Goal: Task Accomplishment & Management: Use online tool/utility

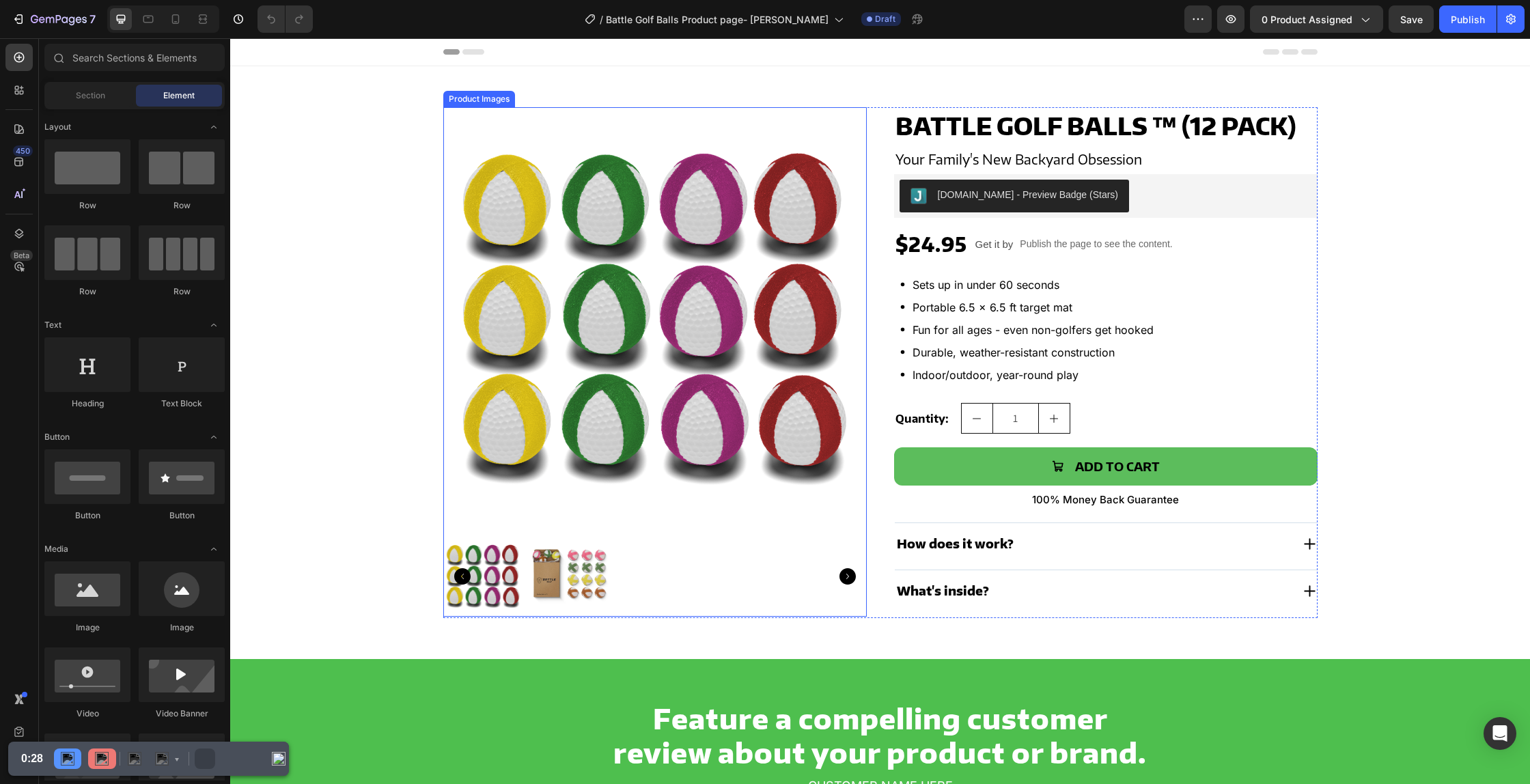
click at [467, 574] on icon "Carousel Back Arrow" at bounding box center [462, 576] width 16 height 16
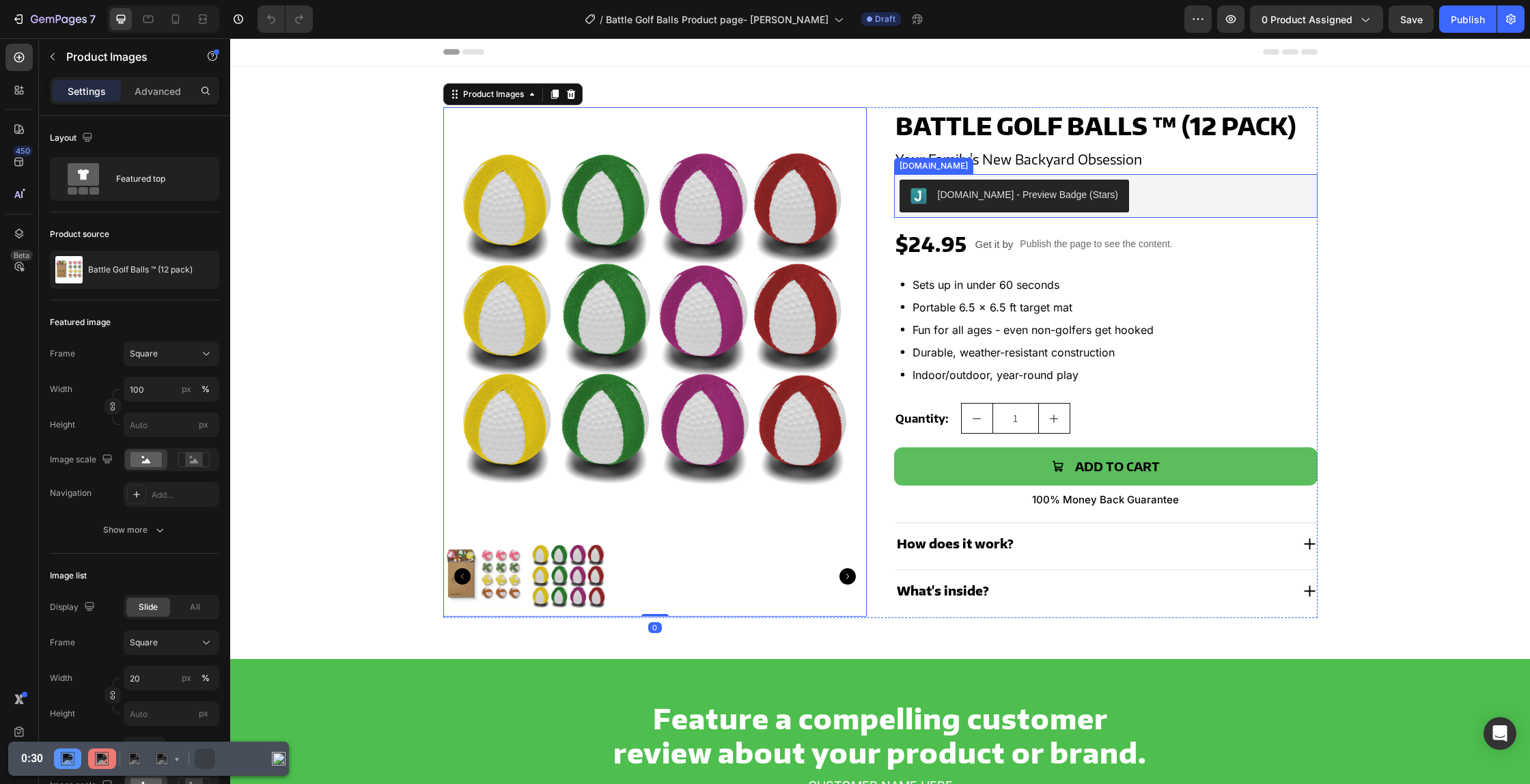
click at [1377, 170] on div "Product Images 0 Battle Golf Balls ™ (12 pack) Product Title Your Family's New …" at bounding box center [880, 362] width 1272 height 511
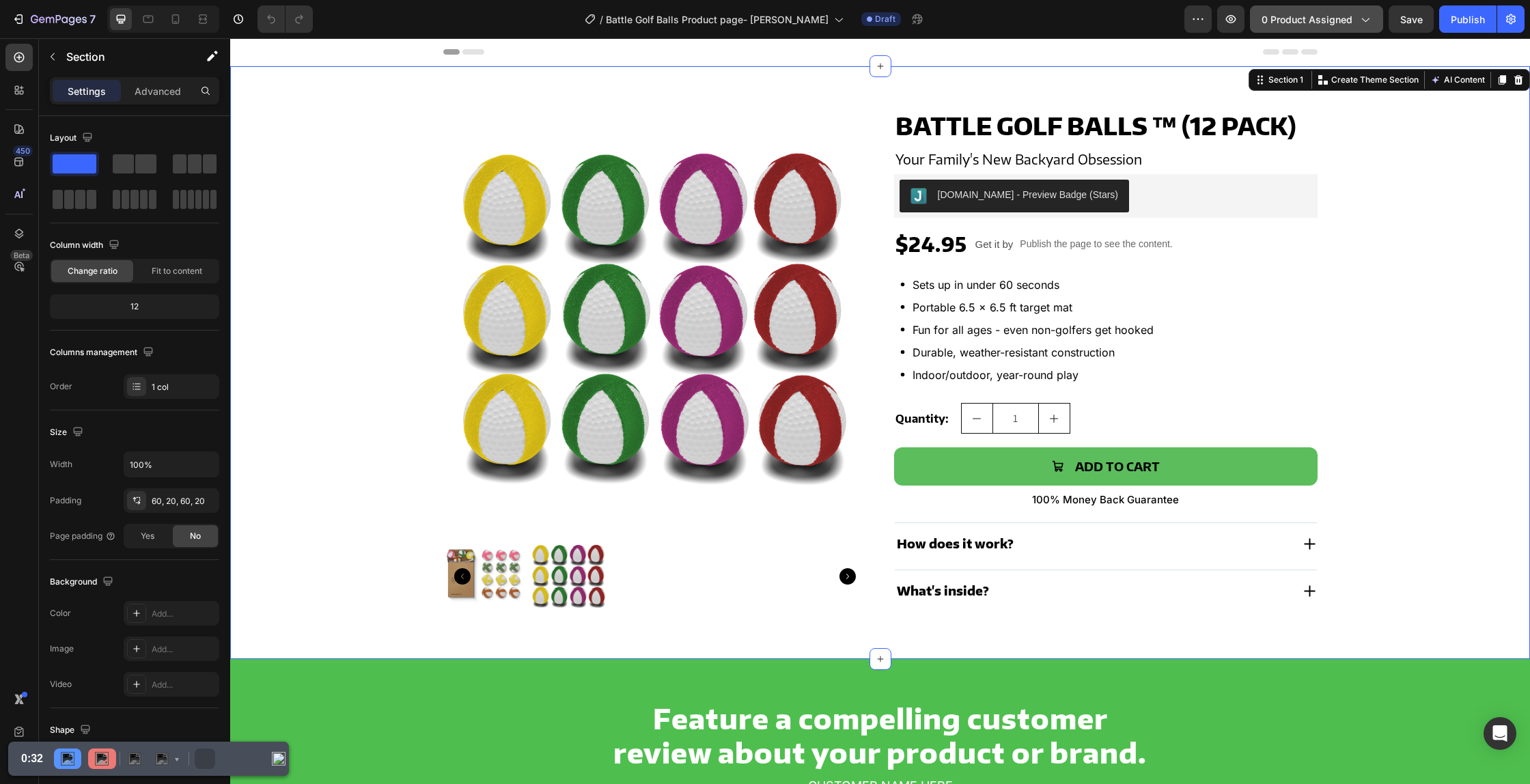
click at [1345, 16] on span "0 product assigned" at bounding box center [1306, 19] width 91 height 14
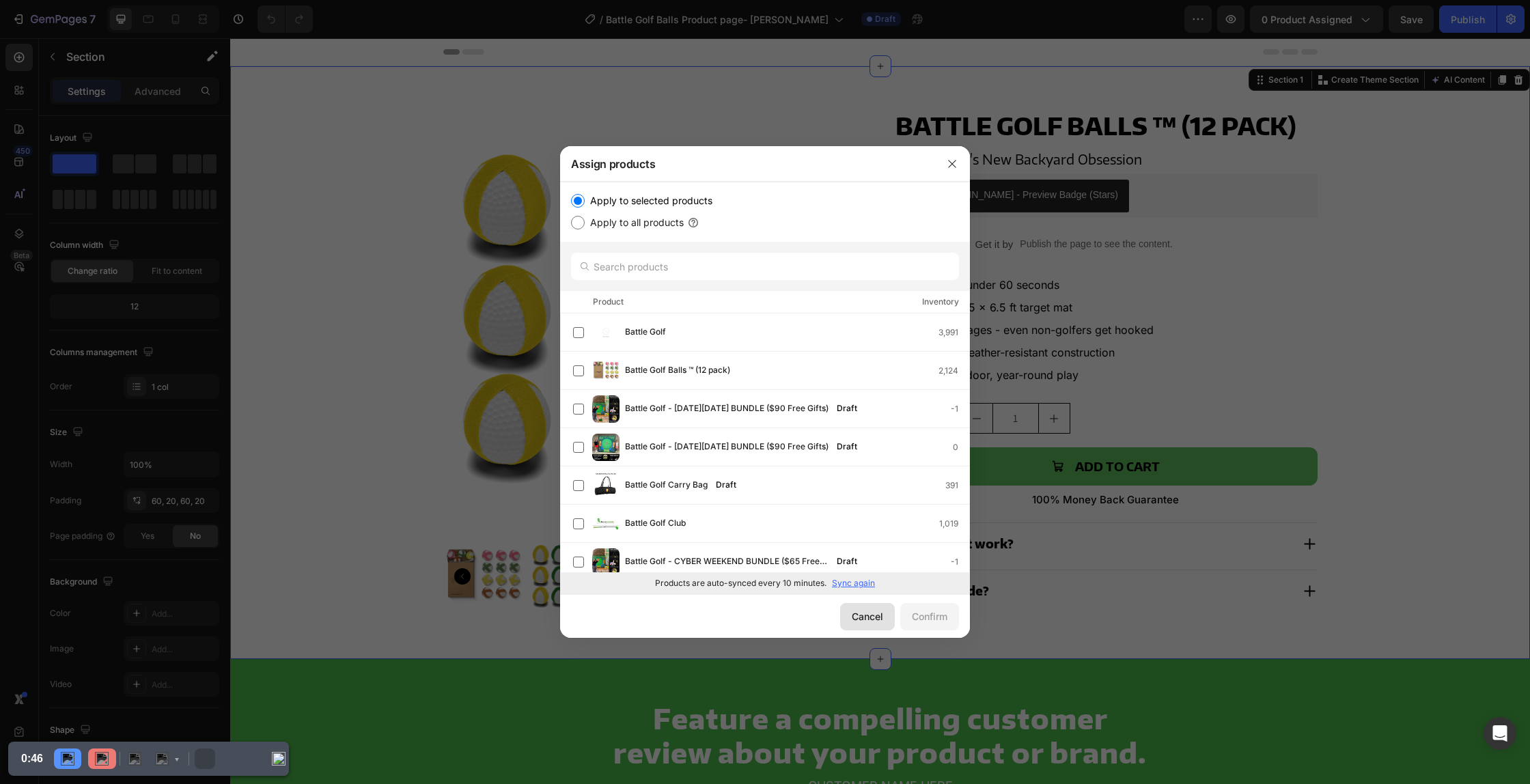
click at [853, 619] on div "Cancel" at bounding box center [867, 617] width 32 height 14
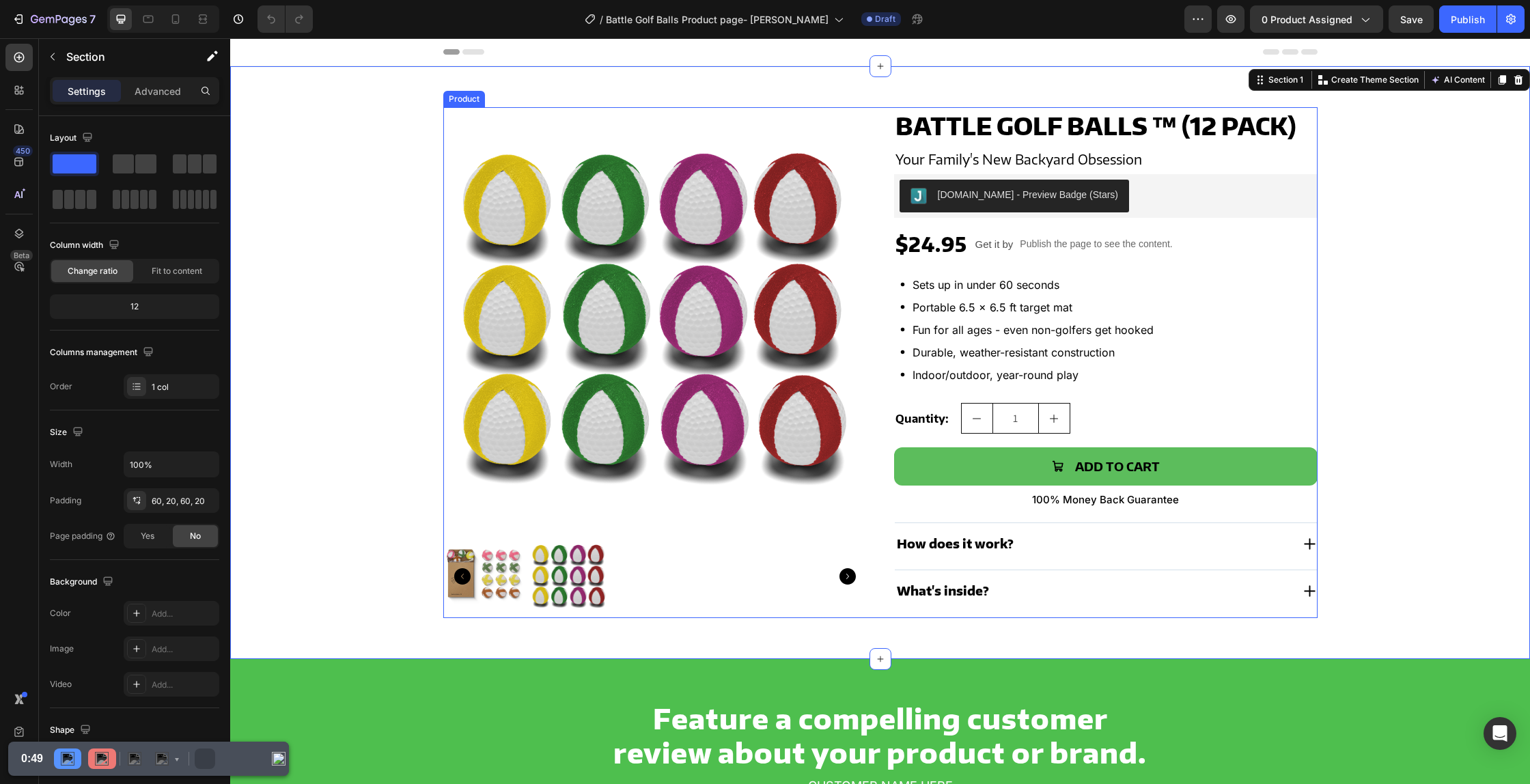
click at [878, 129] on div "Product Images Battle Golf Balls ™ (12 pack) Product Title Your Family's New Ba…" at bounding box center [880, 362] width 874 height 511
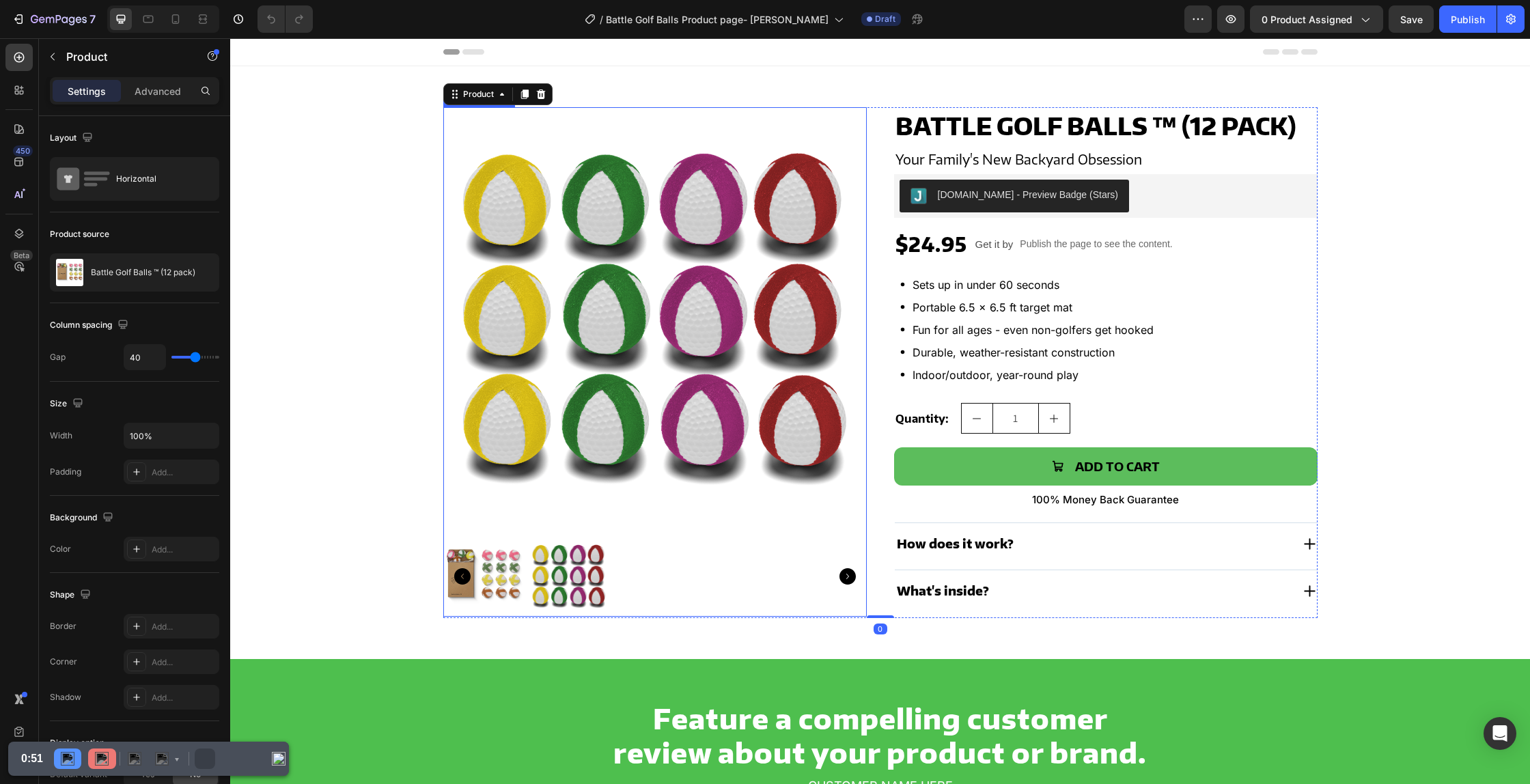
click at [563, 188] on img at bounding box center [655, 319] width 424 height 424
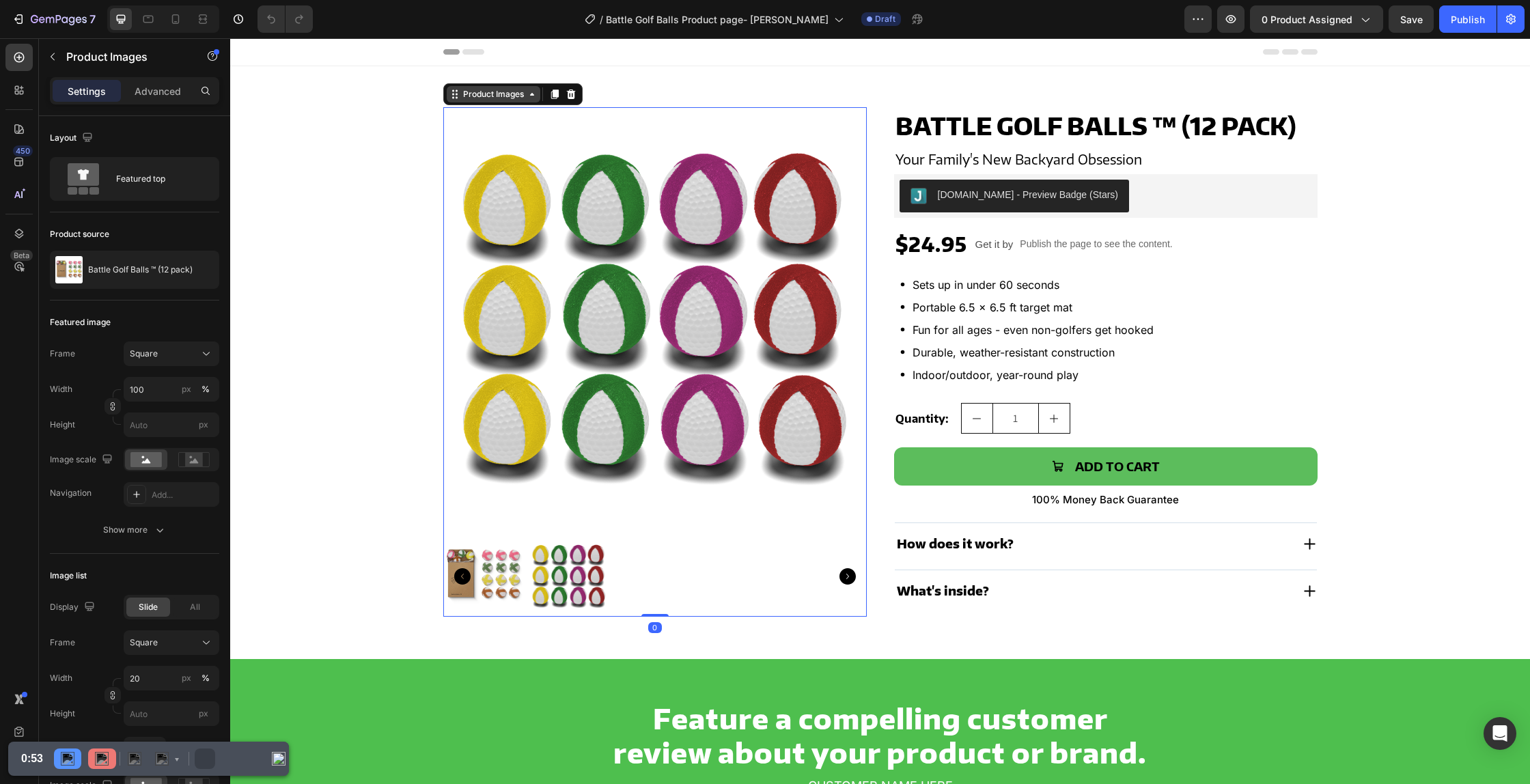
click at [486, 95] on div "Product Images" at bounding box center [493, 94] width 66 height 12
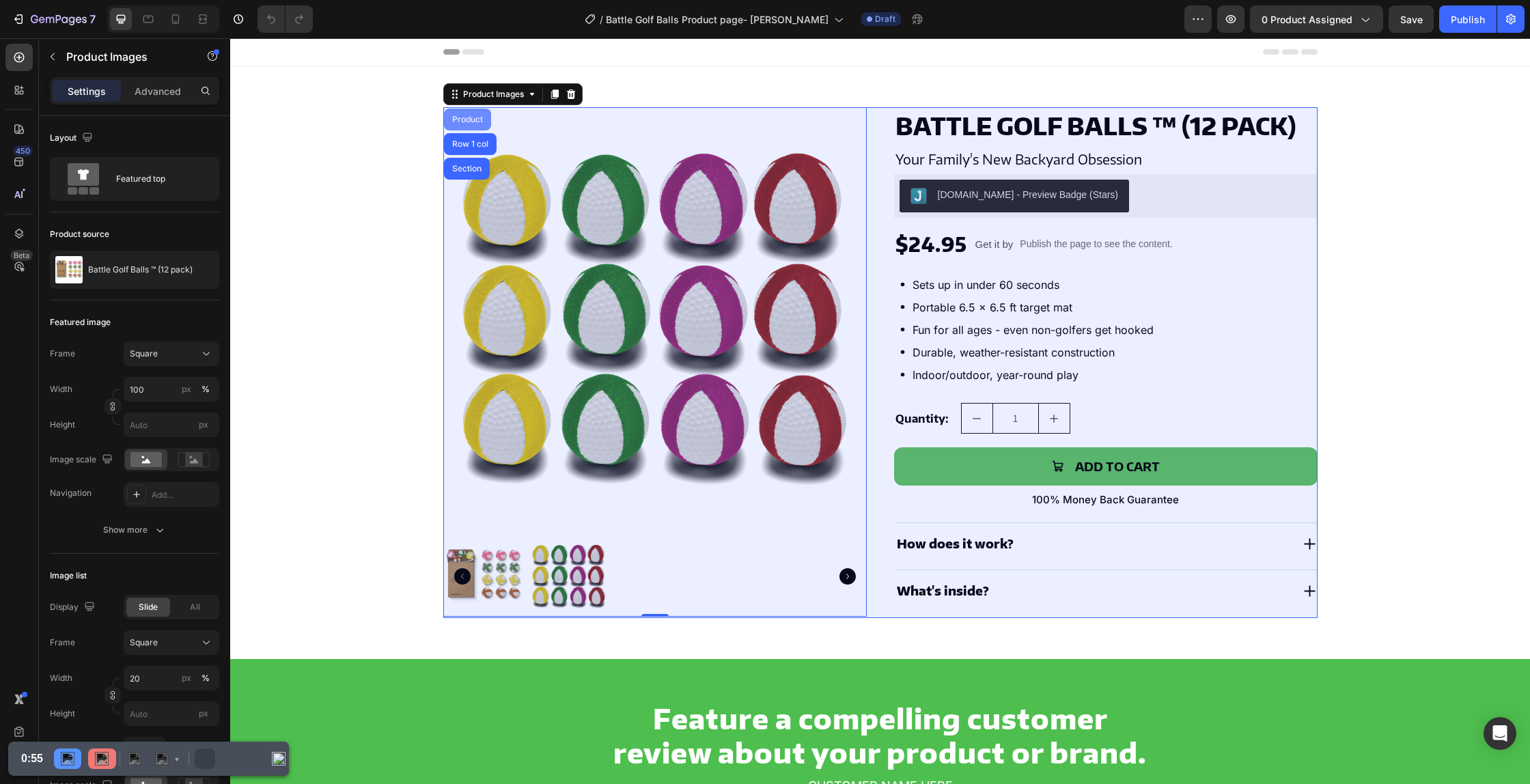
click at [474, 120] on div "Product" at bounding box center [467, 120] width 36 height 8
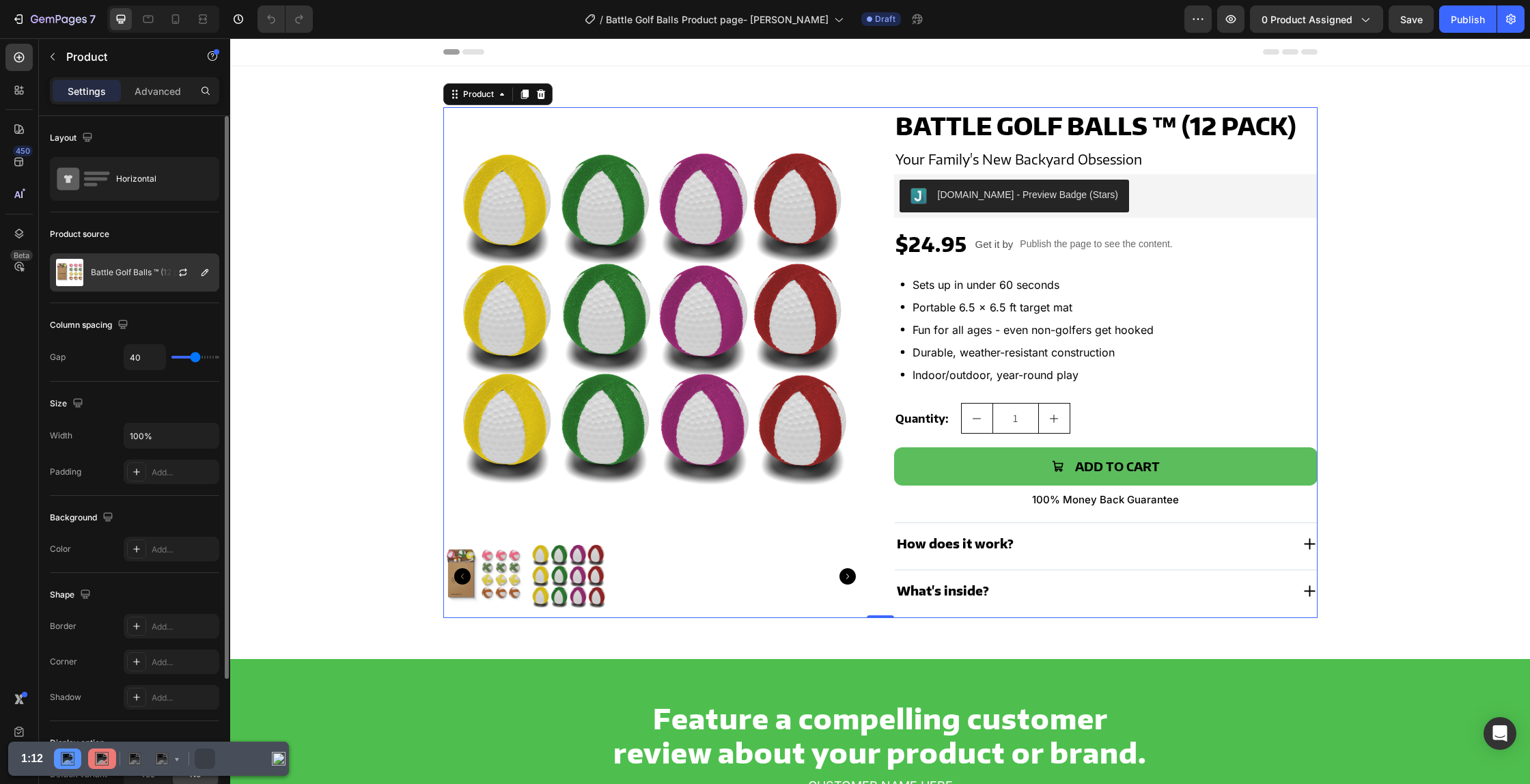
click at [110, 279] on div "Battle Golf Balls ™ (12 pack)" at bounding box center [134, 272] width 170 height 38
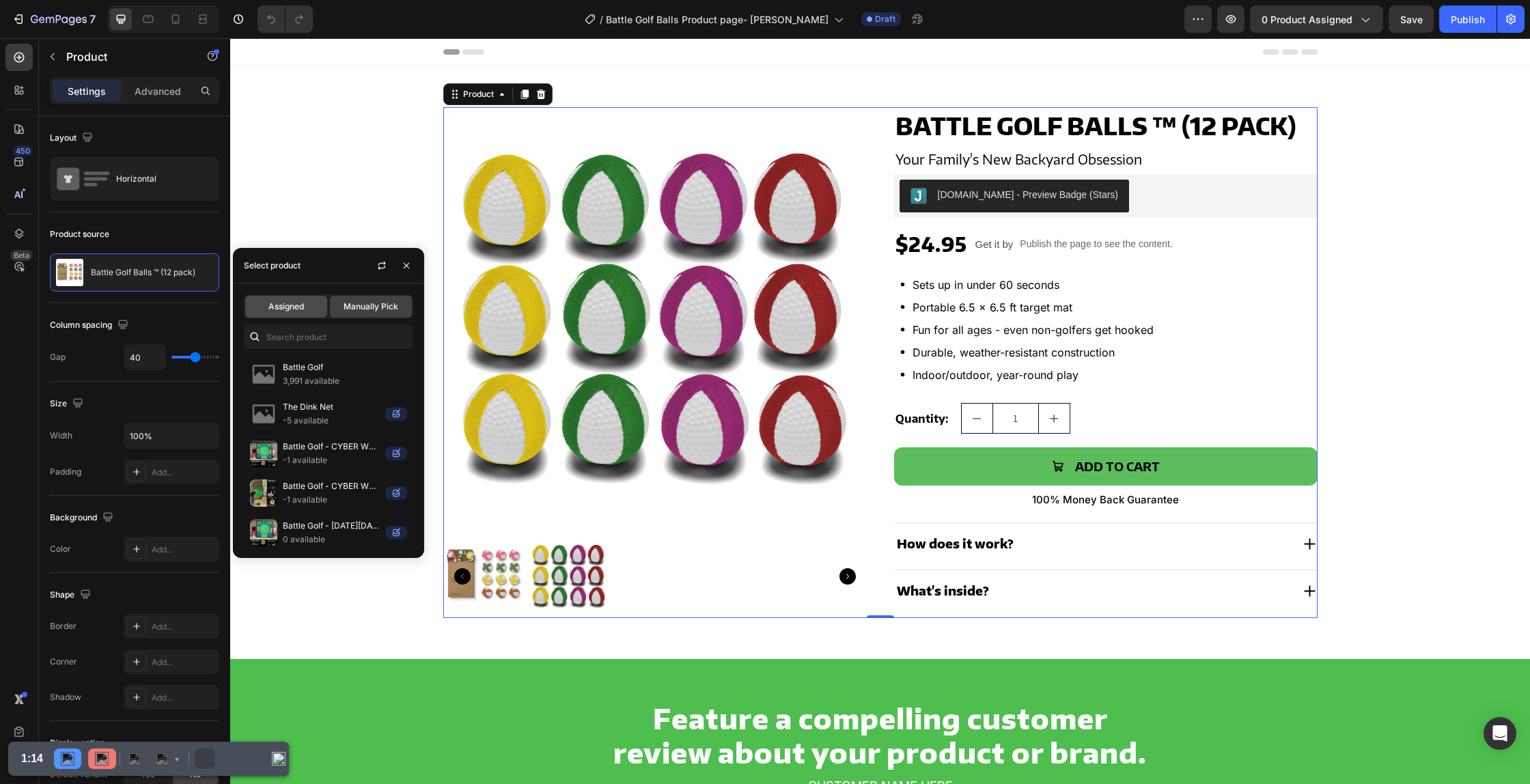
click at [283, 305] on span "Assigned" at bounding box center [286, 306] width 35 height 12
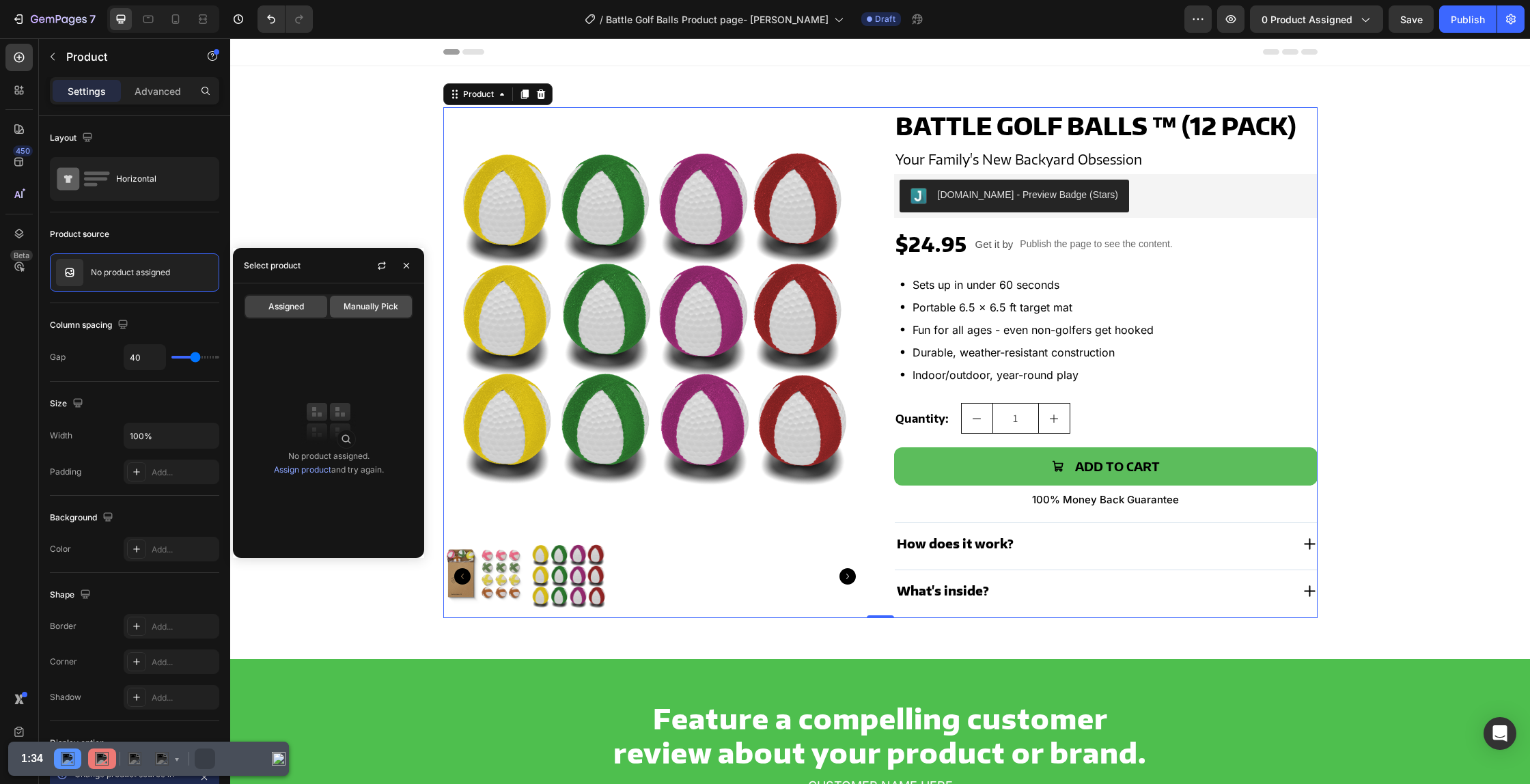
click at [362, 305] on span "Manually Pick" at bounding box center [371, 306] width 55 height 12
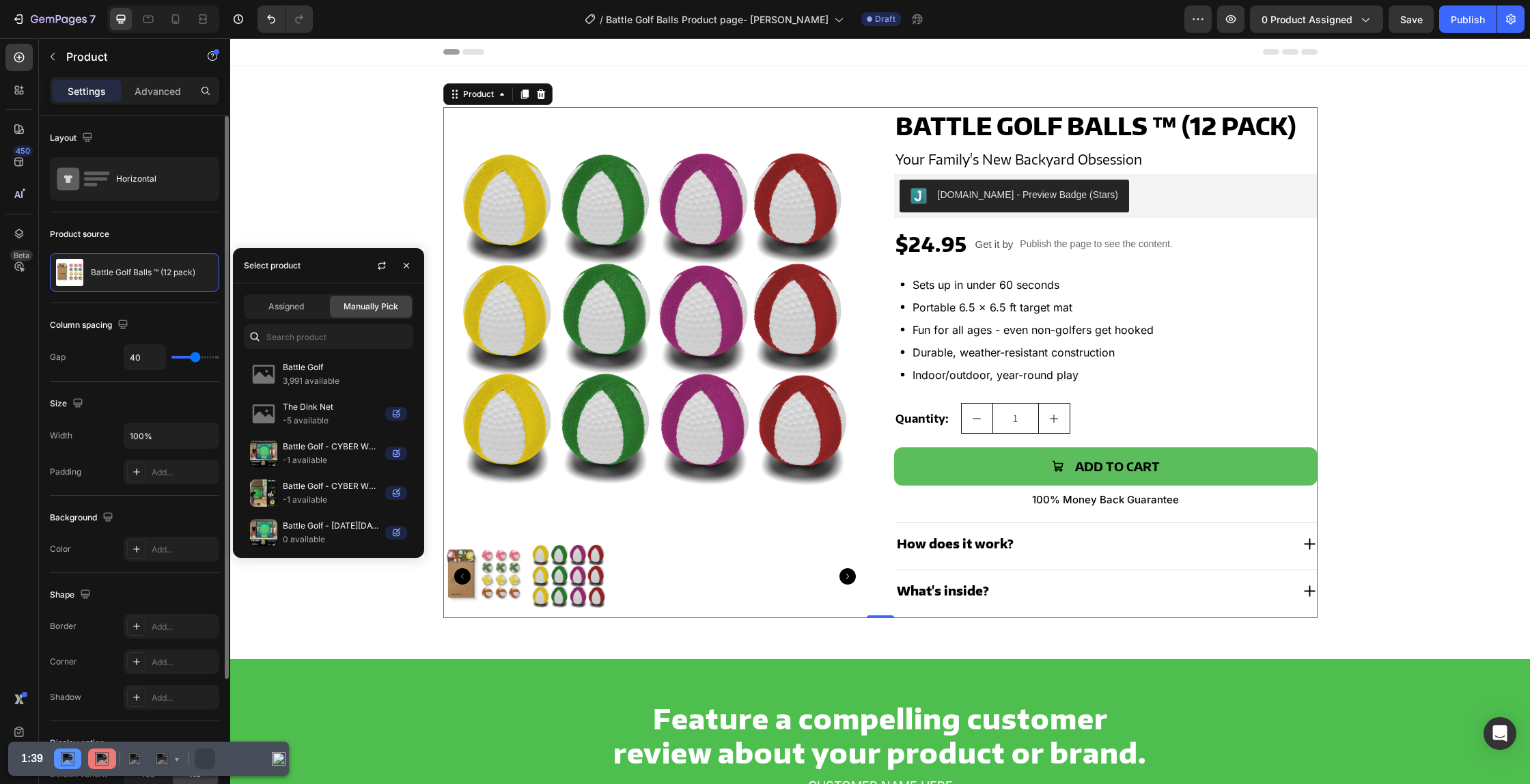
click at [136, 244] on div "Product source" at bounding box center [134, 234] width 170 height 22
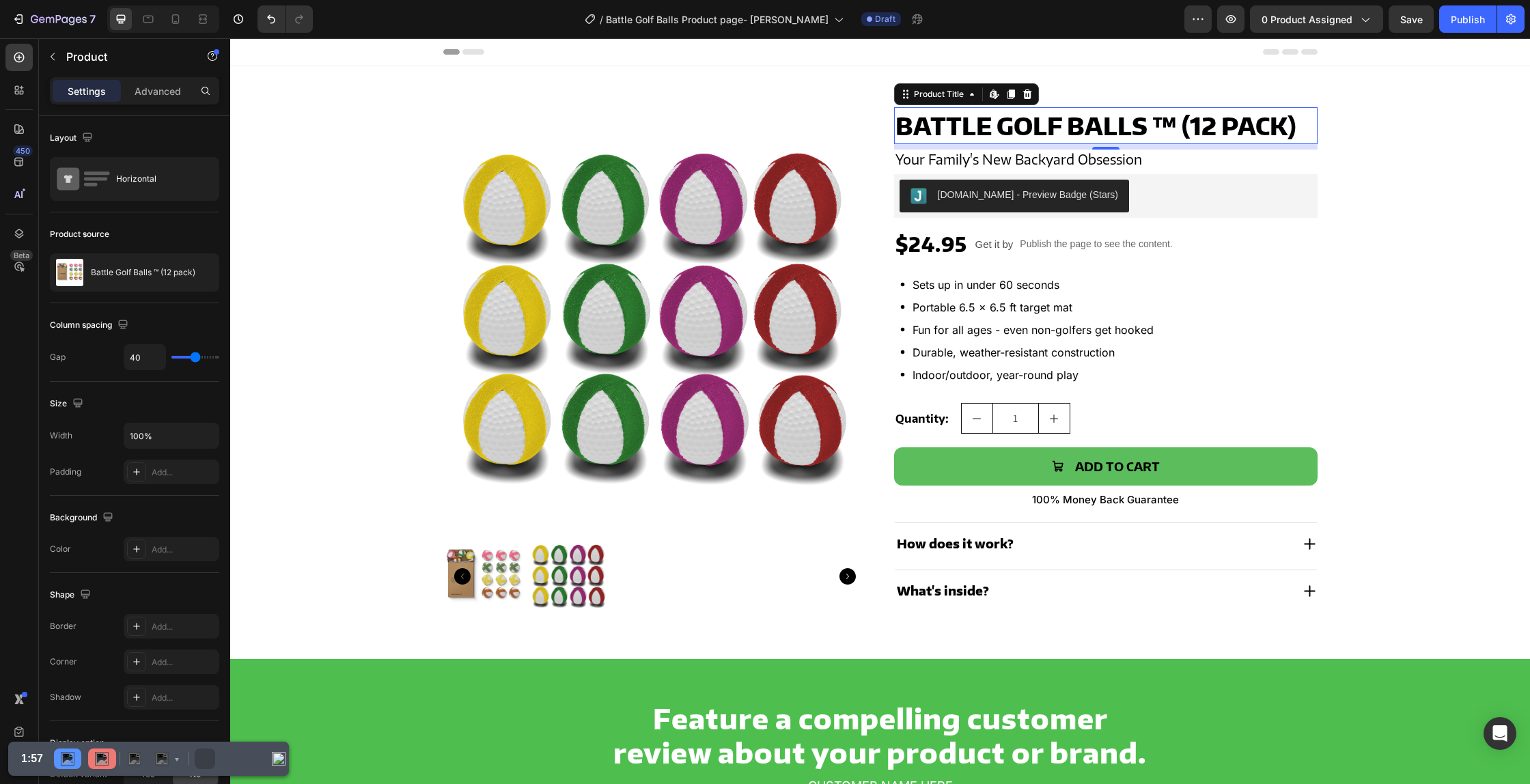
click at [947, 125] on h2 "Battle Golf Balls ™ (12 pack)" at bounding box center [1106, 125] width 424 height 37
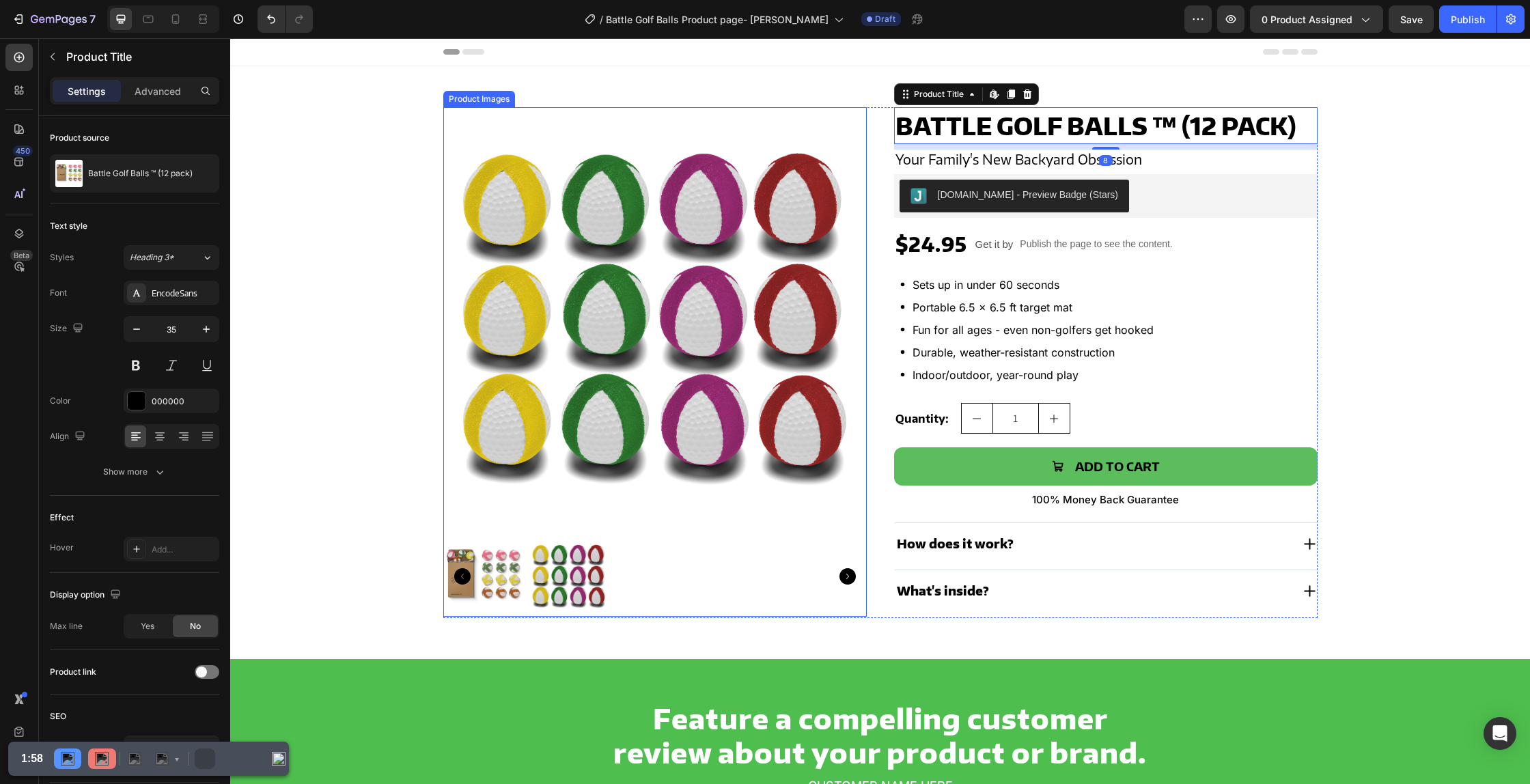
click at [640, 175] on img at bounding box center [655, 319] width 424 height 424
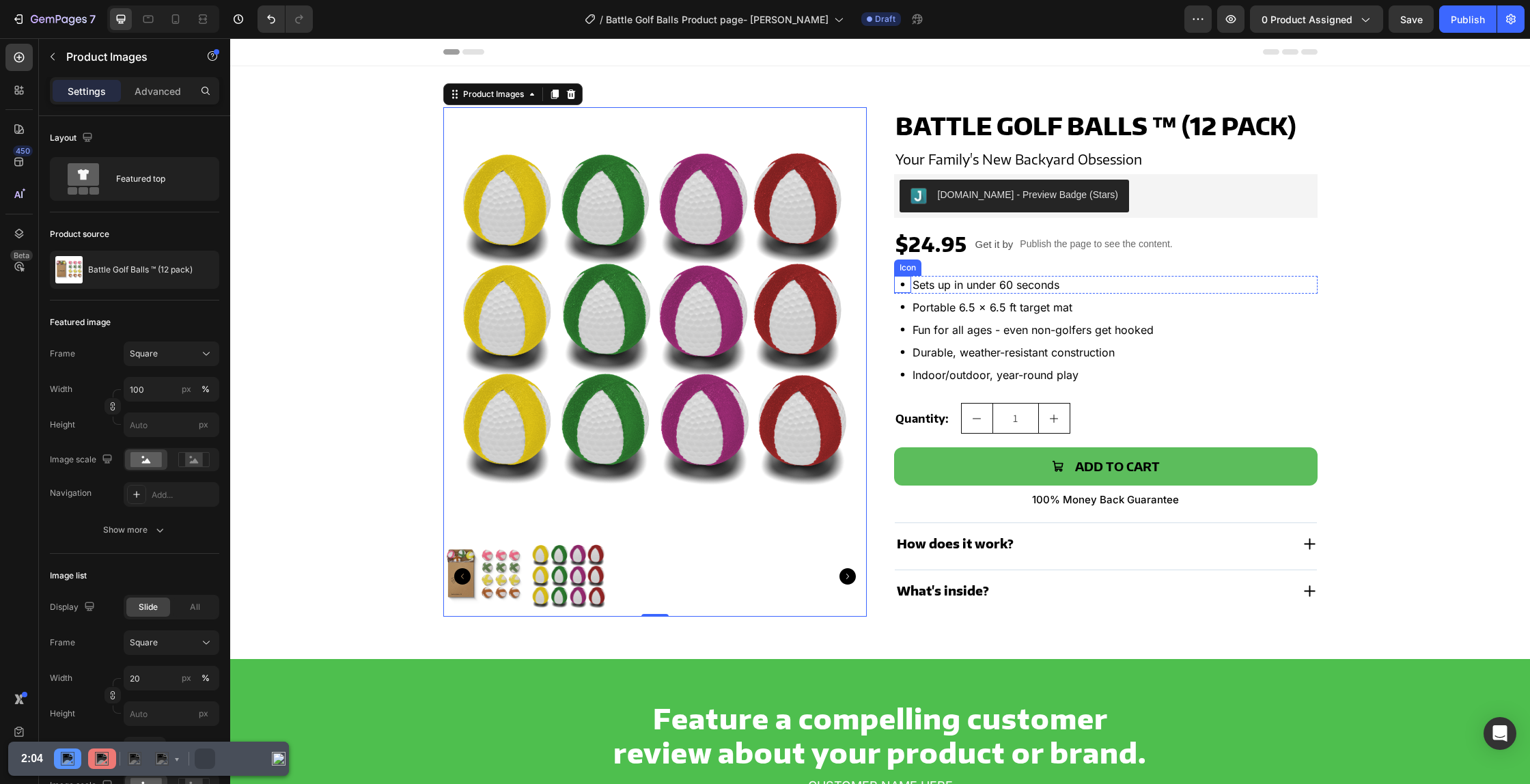
click at [897, 289] on icon at bounding box center [902, 284] width 17 height 17
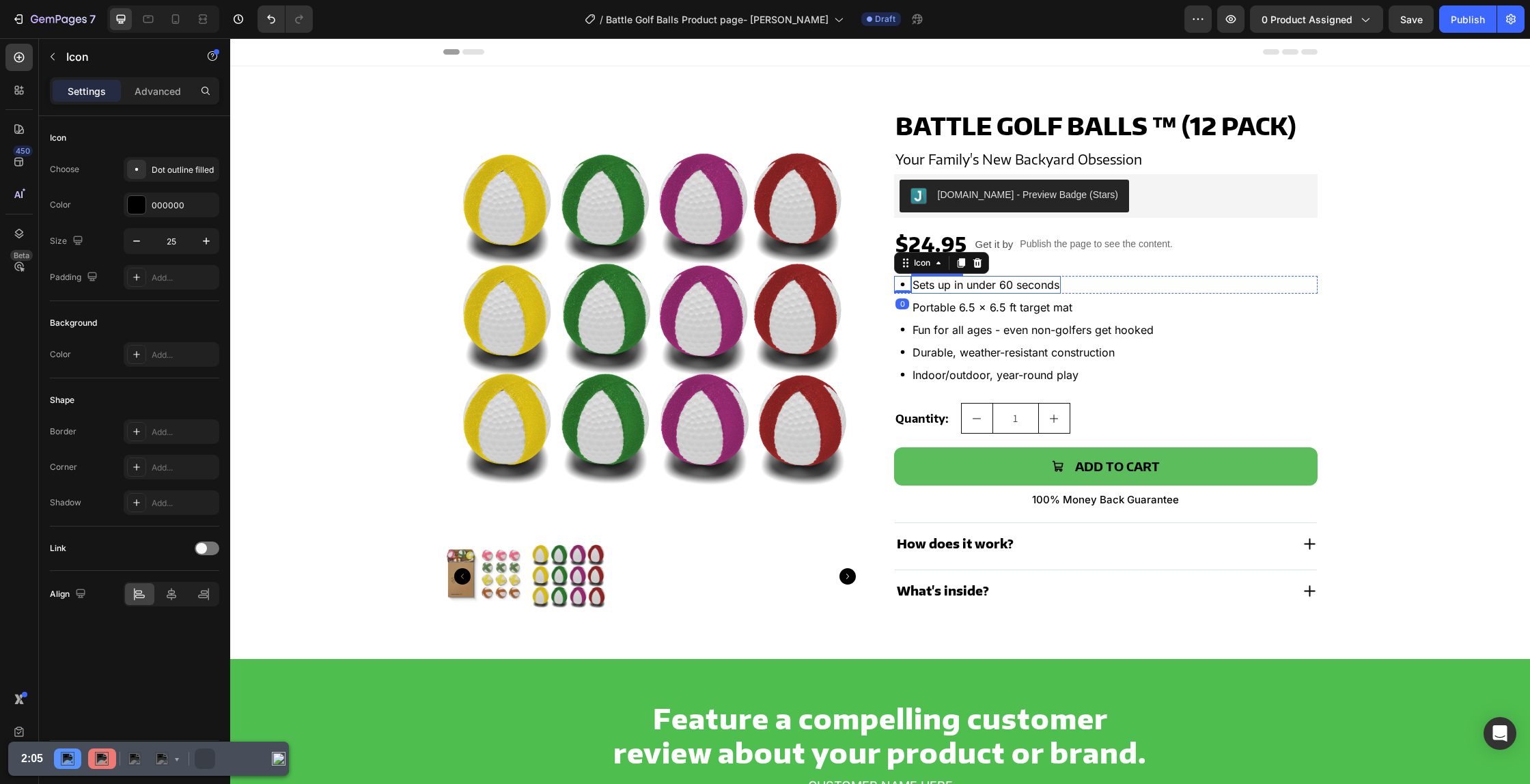
click at [957, 282] on p "Sets up in under 60 seconds" at bounding box center [985, 284] width 147 height 15
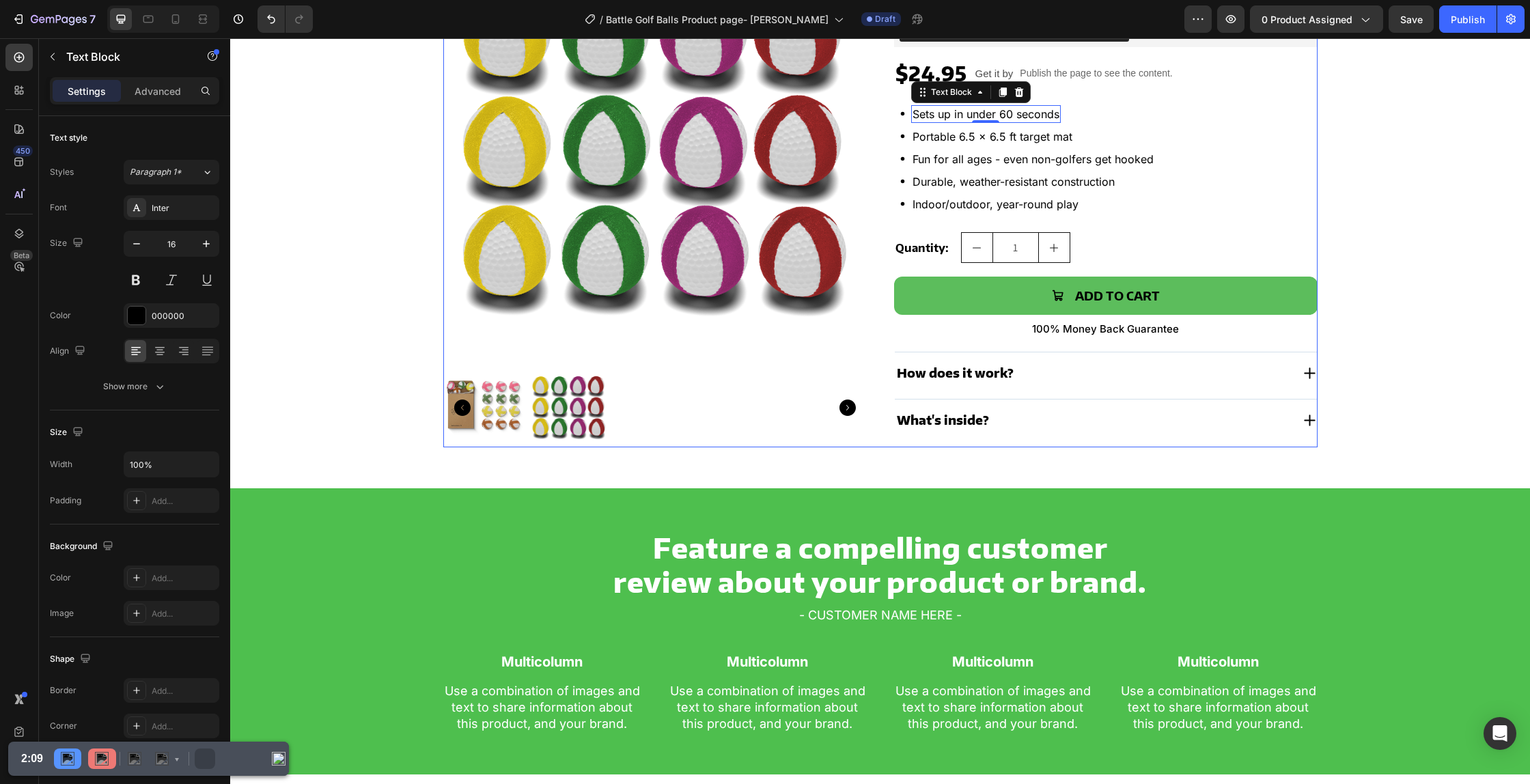
scroll to position [294, 0]
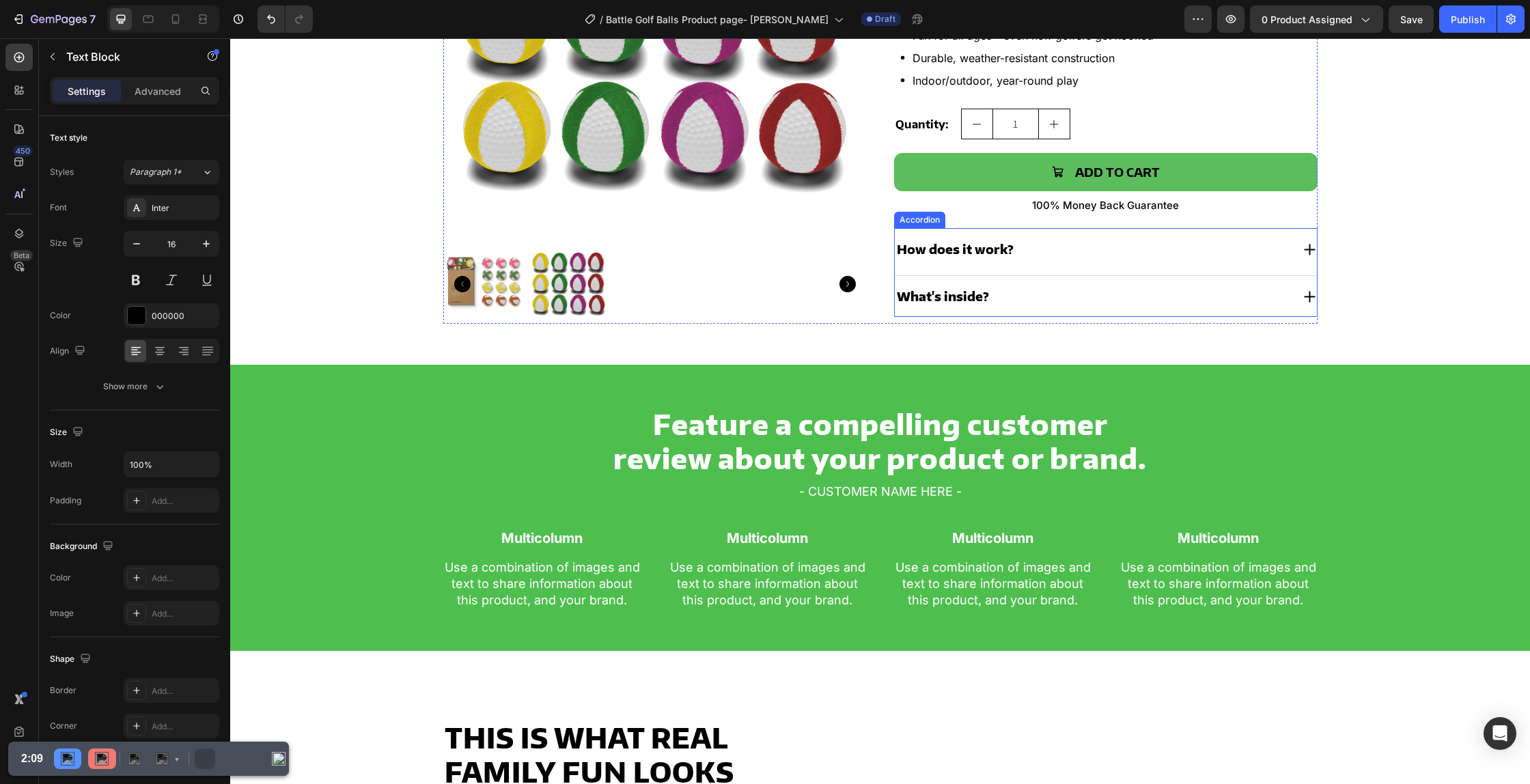
click at [1032, 252] on div "How does it work?" at bounding box center [1093, 249] width 397 height 20
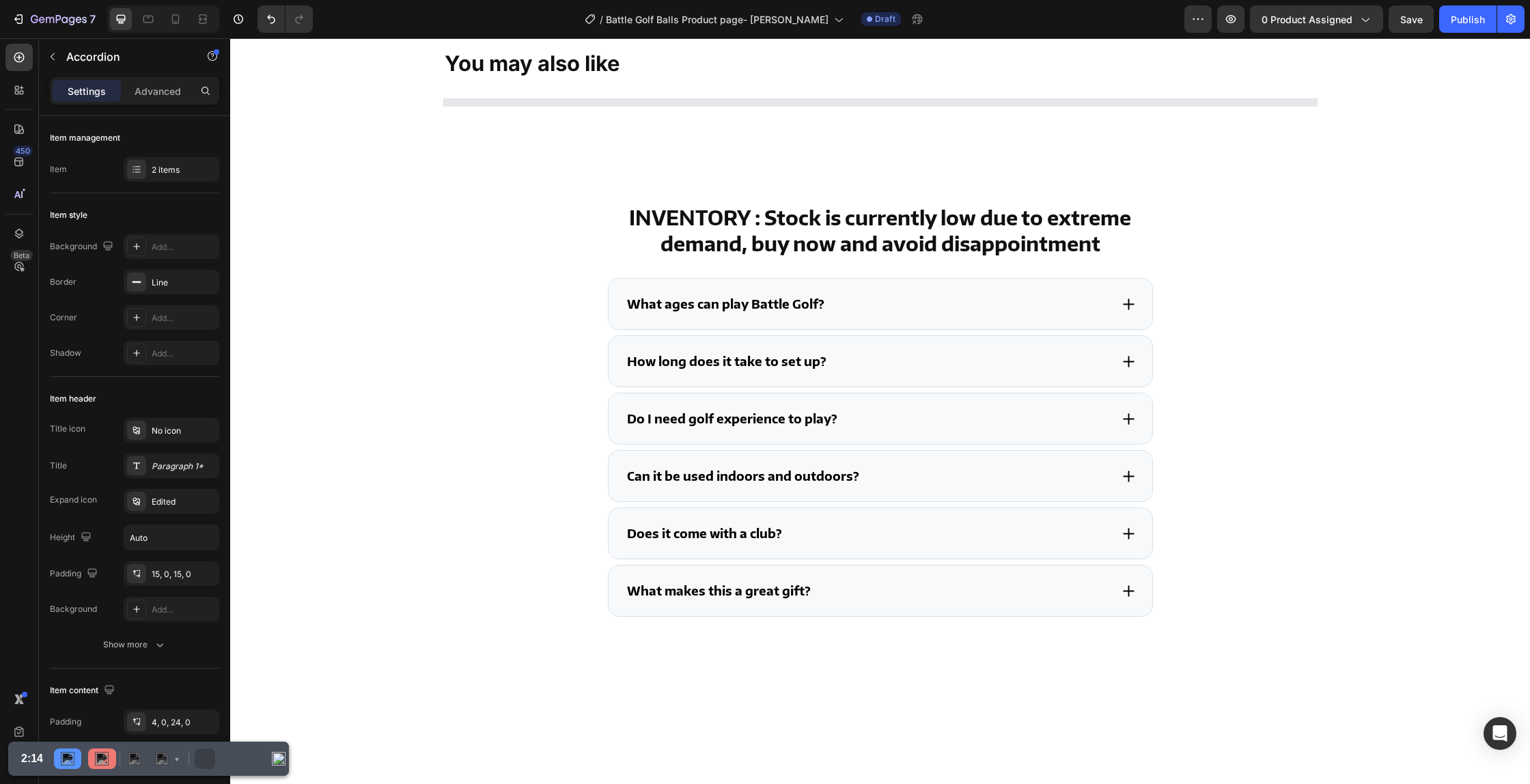
scroll to position [2271, 0]
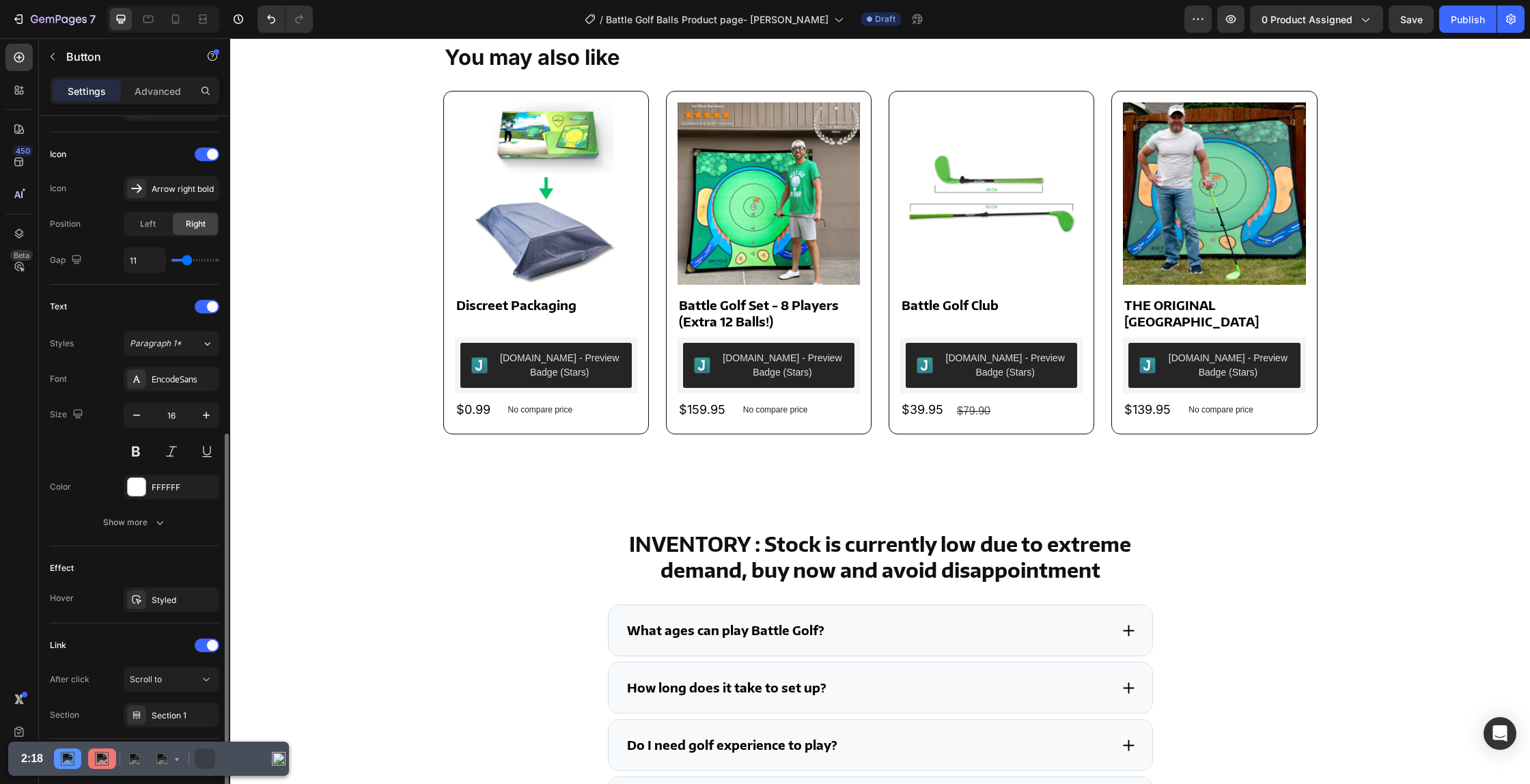
scroll to position [451, 0]
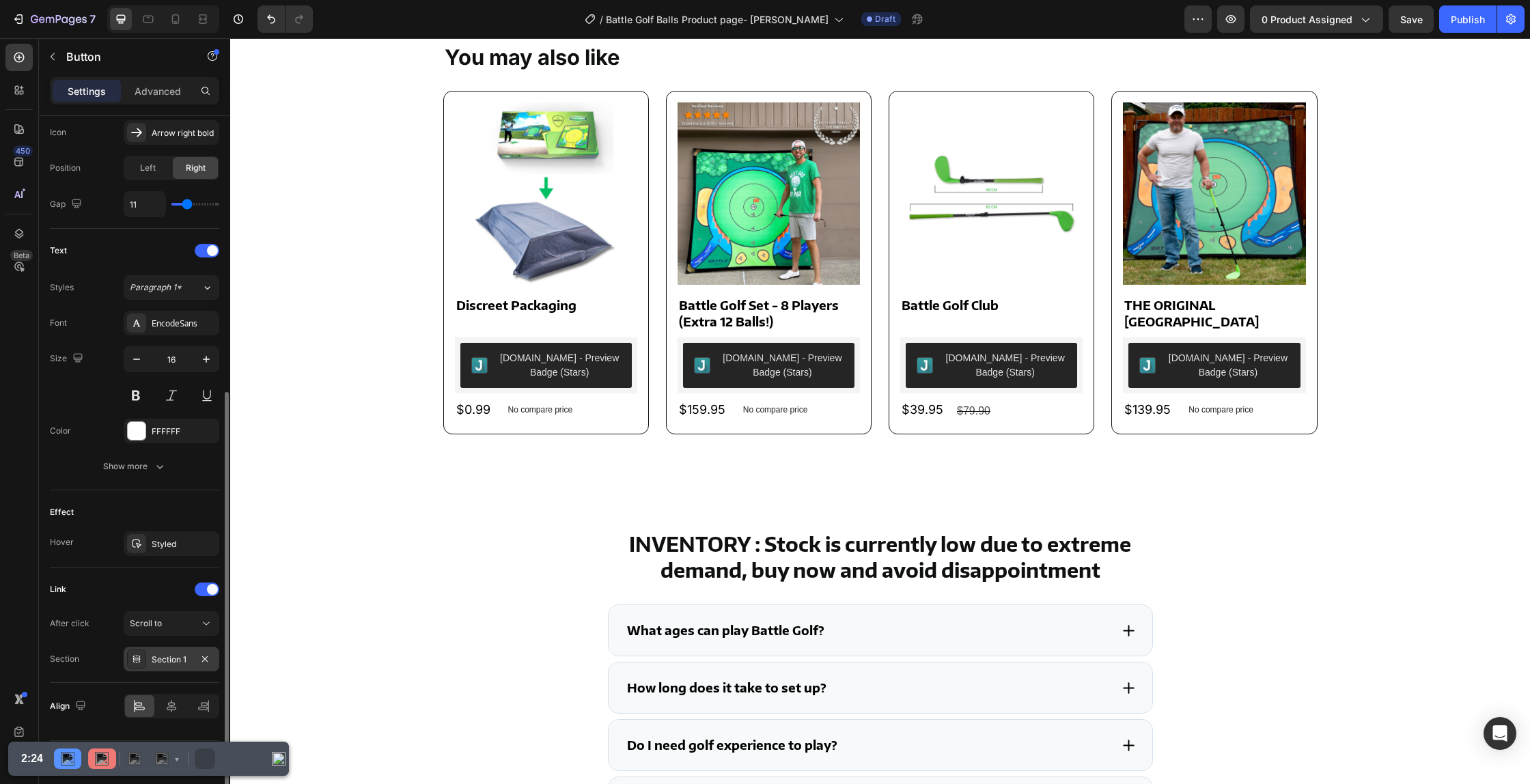
click at [154, 664] on div "Section 1" at bounding box center [171, 659] width 39 height 12
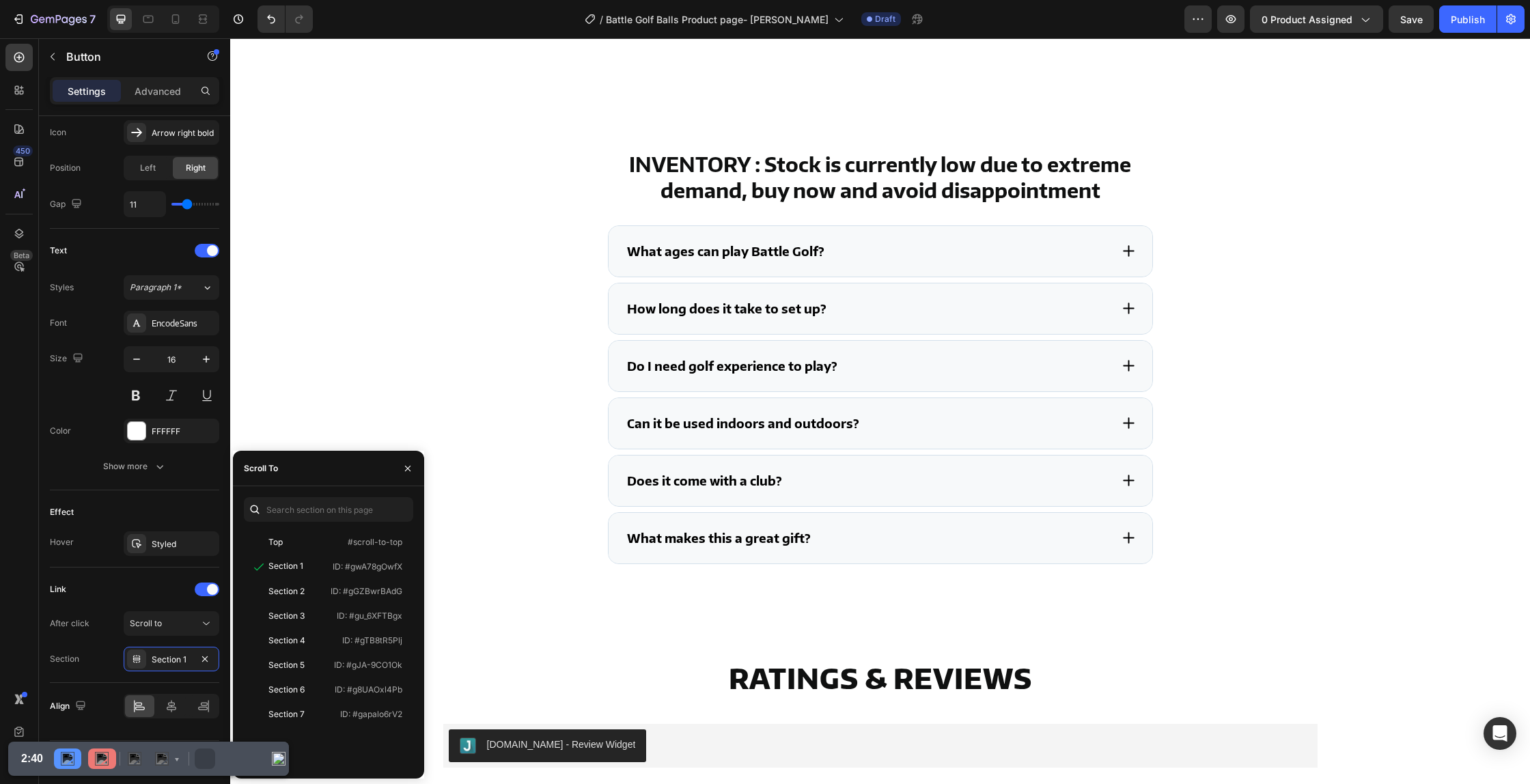
scroll to position [3246, 0]
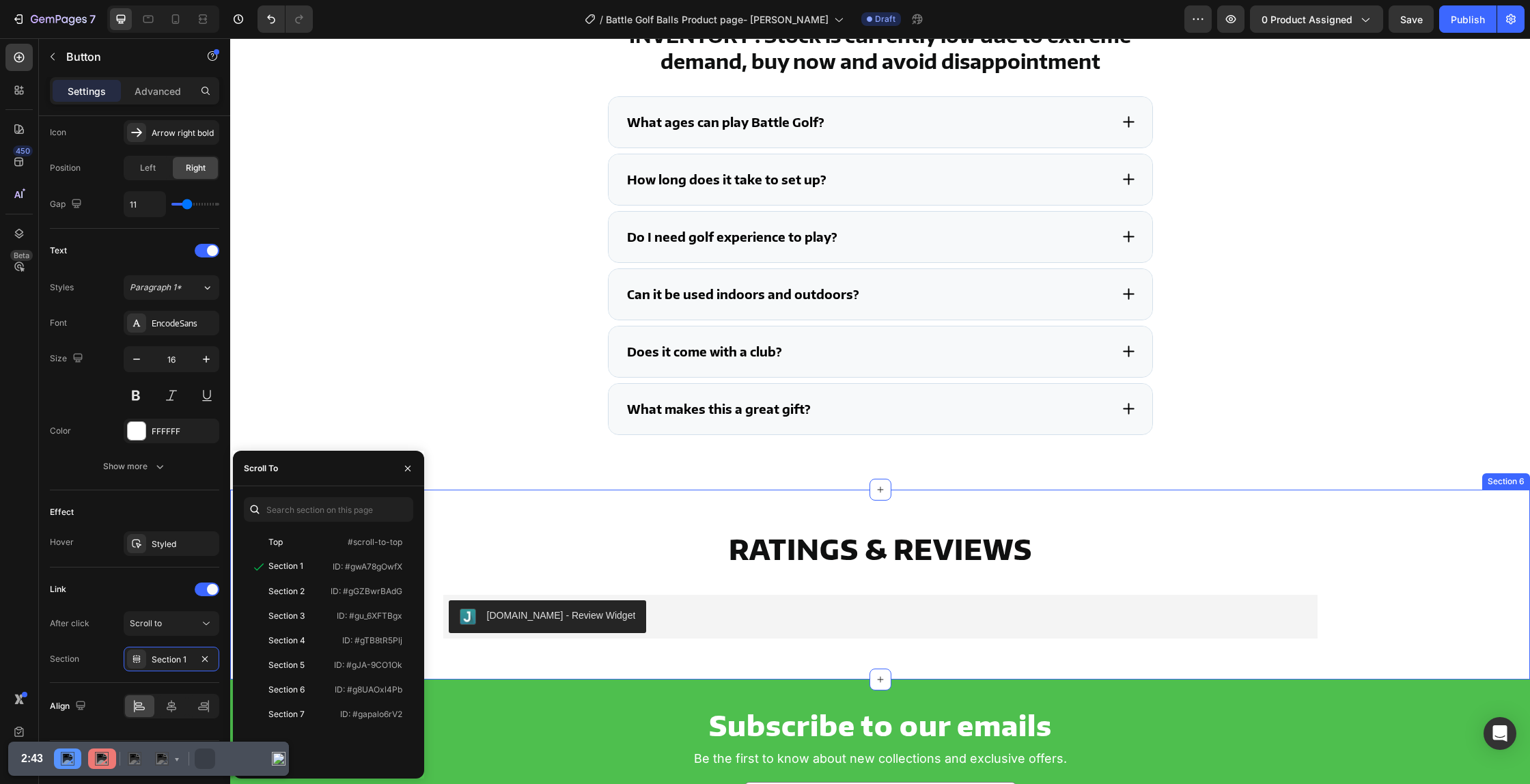
click at [479, 499] on div "Ratings & Reviews Heading [DOMAIN_NAME] - Review Widget [DOMAIN_NAME] Row Secti…" at bounding box center [880, 585] width 1300 height 190
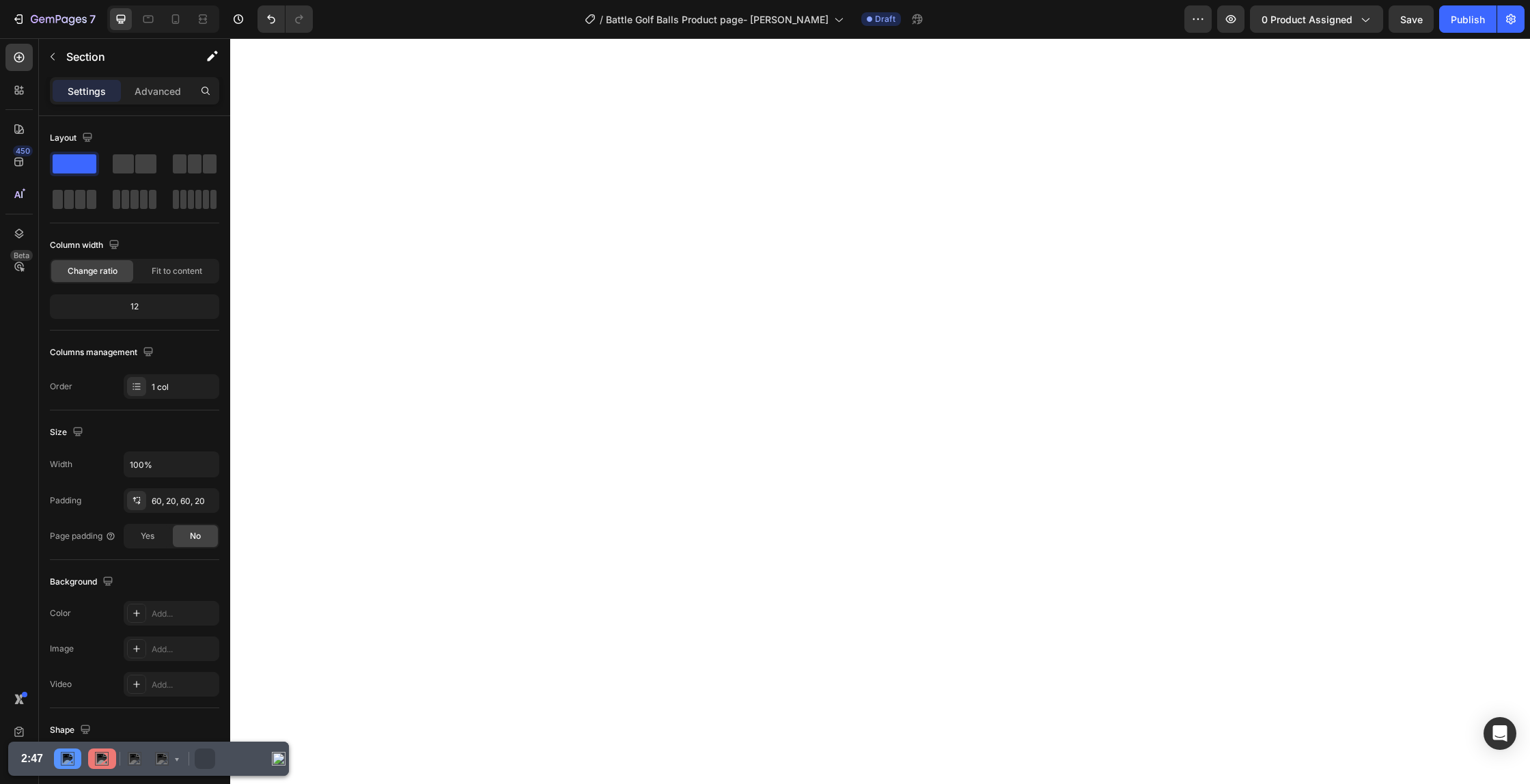
scroll to position [0, 0]
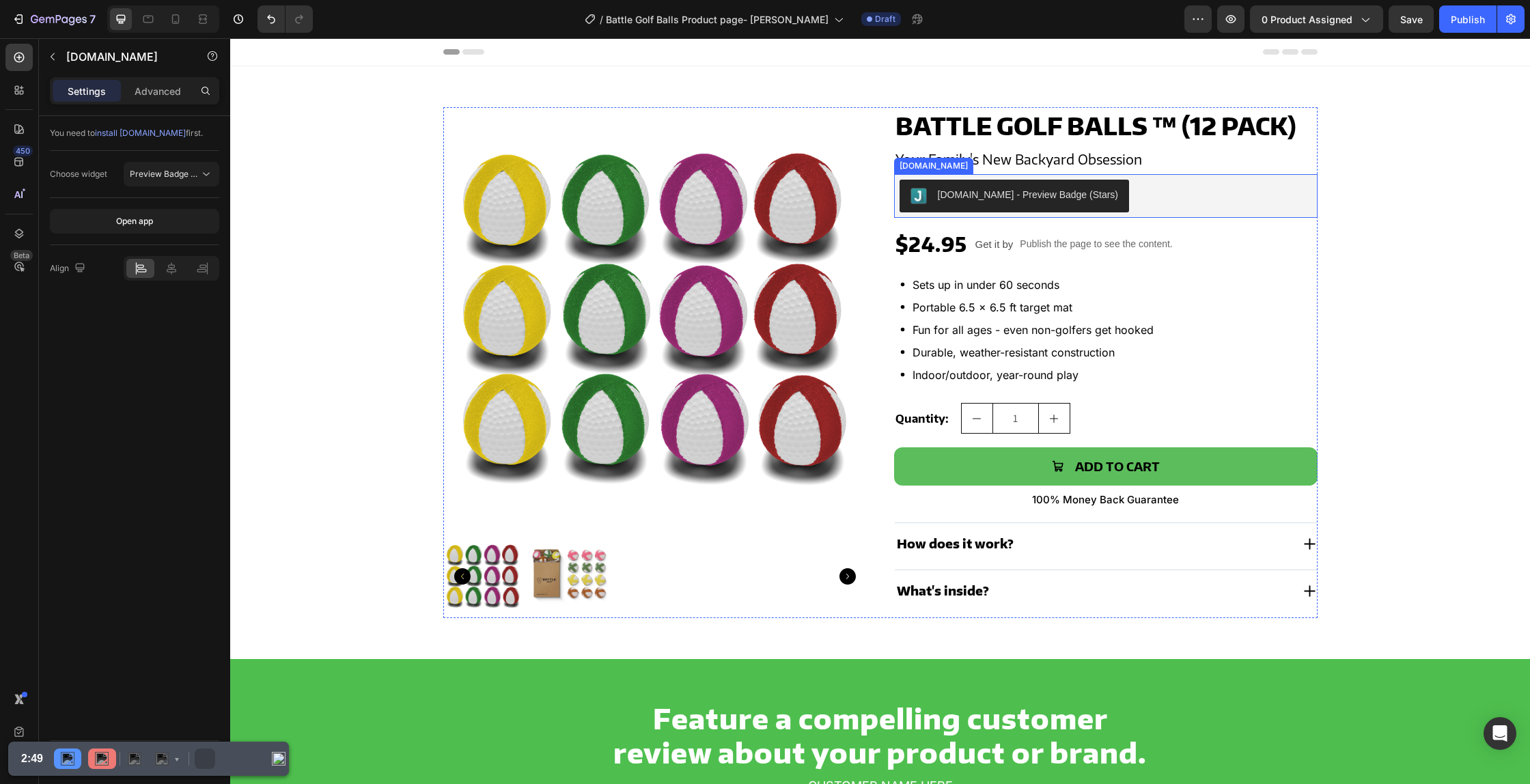
click at [1000, 188] on div "[DOMAIN_NAME] - Preview Badge (Stars)" at bounding box center [1028, 195] width 181 height 14
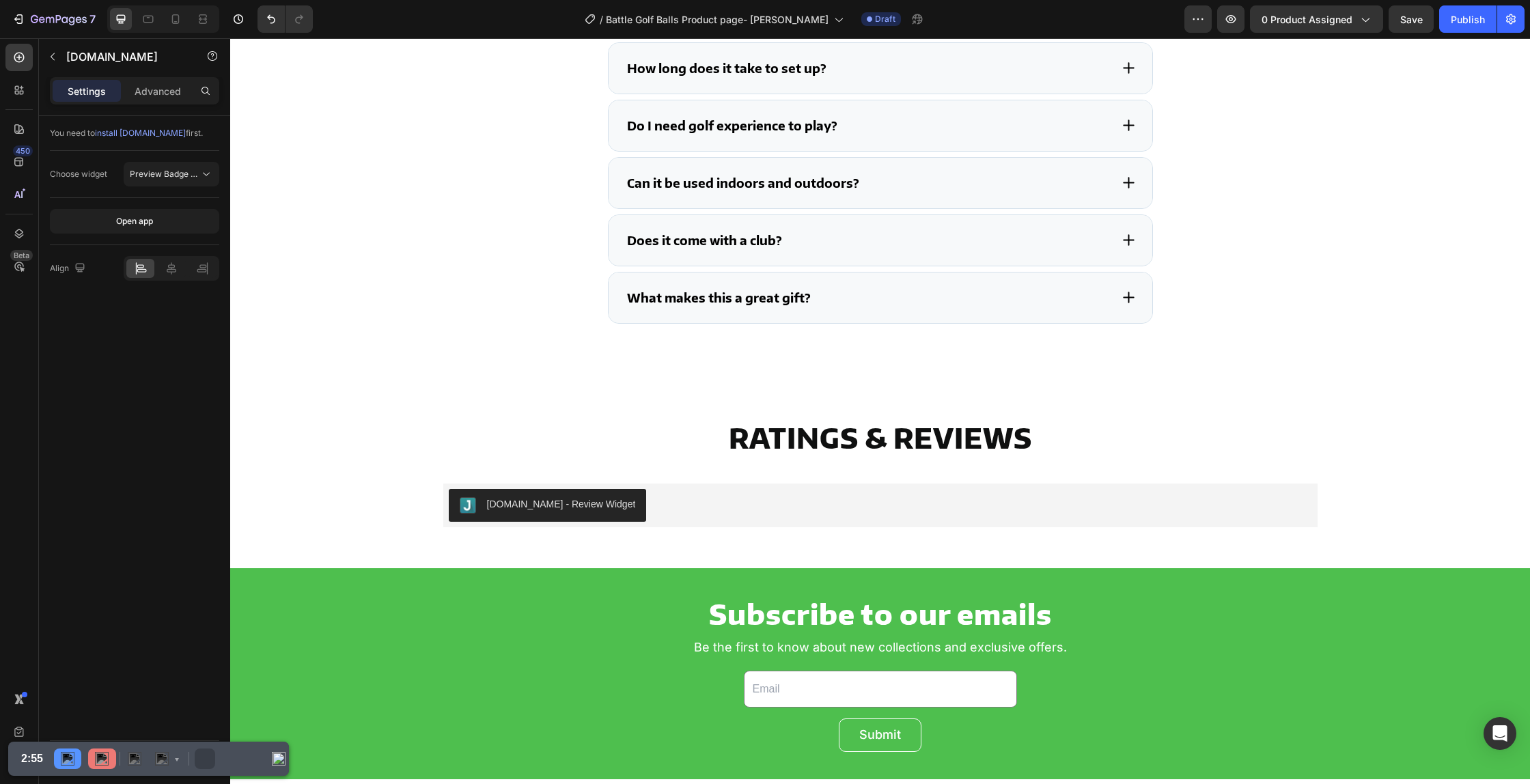
scroll to position [3365, 0]
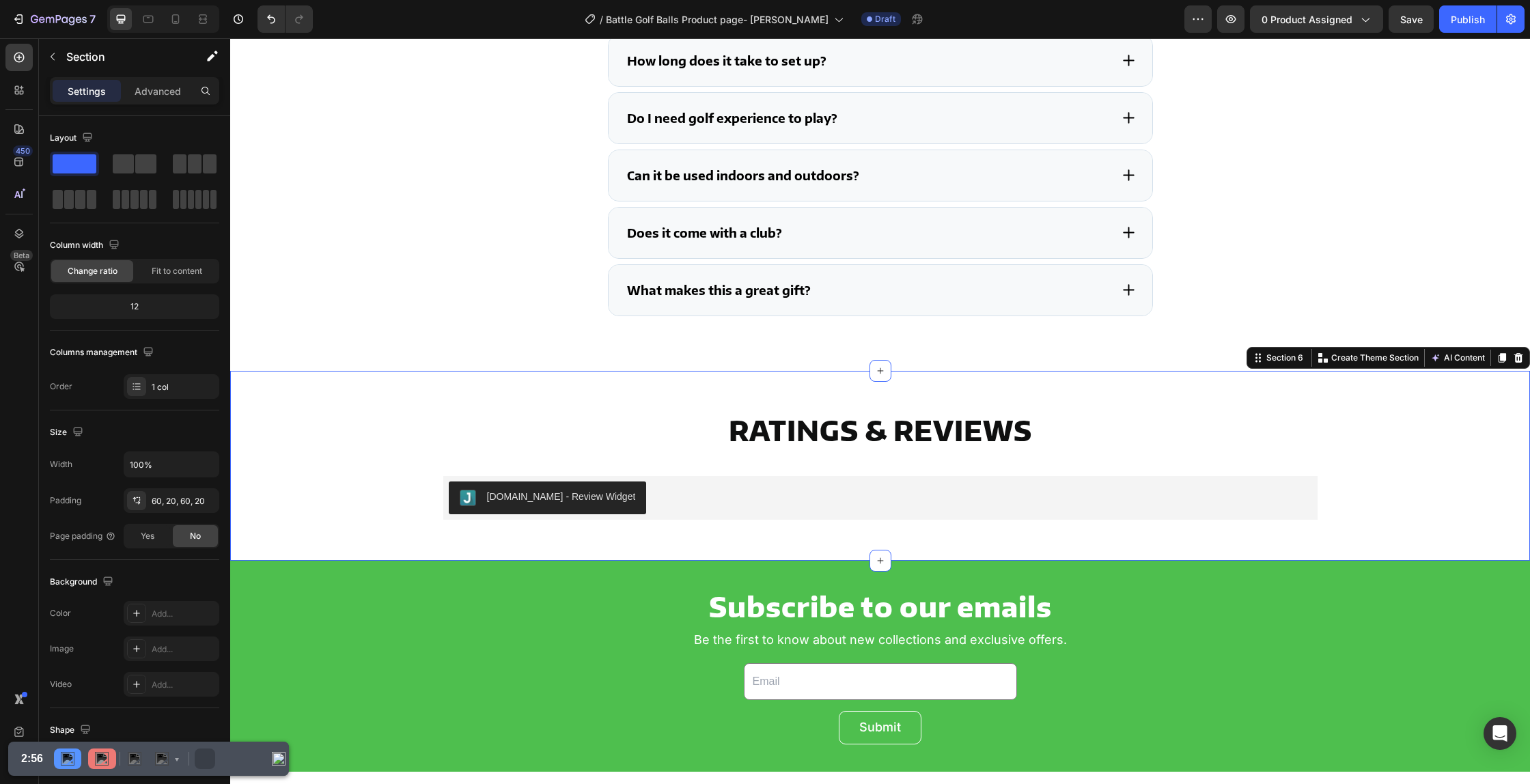
click at [397, 467] on div "Ratings & Reviews Heading [DOMAIN_NAME] - Review Widget [DOMAIN_NAME] Row" at bounding box center [880, 465] width 1272 height 108
click at [95, 757] on img at bounding box center [101, 758] width 13 height 13
